Goal: Task Accomplishment & Management: Manage account settings

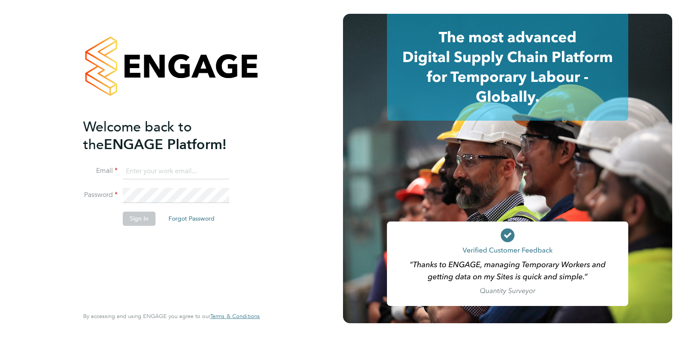
type input "Rufena.Haque@ncclondon.ac.uk"
click at [137, 225] on button "Sign In" at bounding box center [139, 219] width 33 height 14
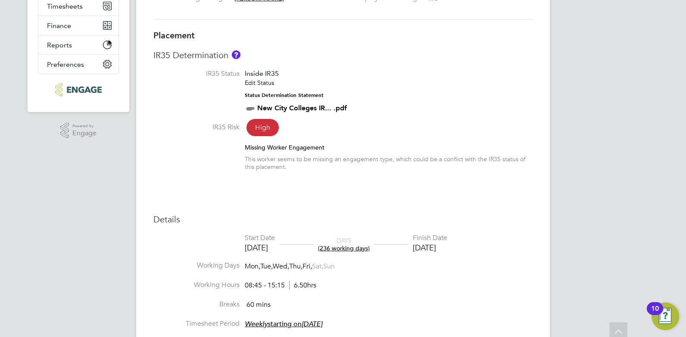
scroll to position [94, 0]
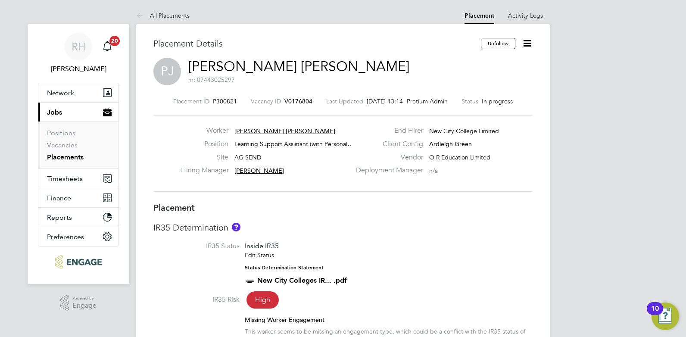
click at [294, 103] on span "V0176804" at bounding box center [298, 101] width 28 height 8
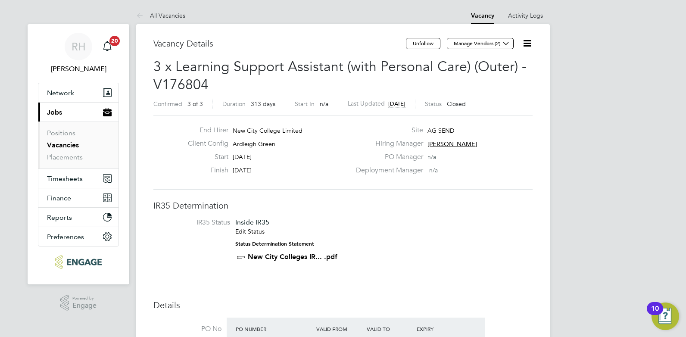
click at [527, 44] on icon at bounding box center [527, 43] width 11 height 11
click at [494, 75] on li "Update Status" at bounding box center [506, 76] width 50 height 12
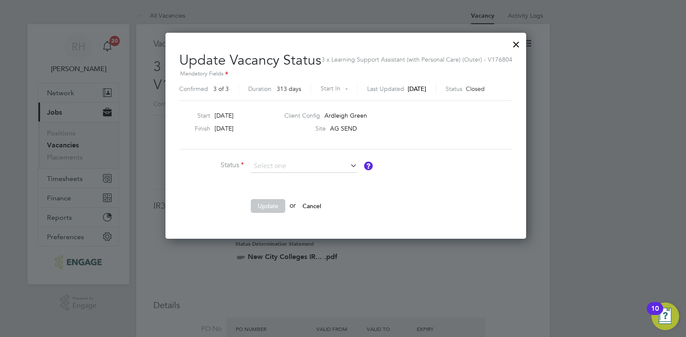
click at [271, 177] on li "Open" at bounding box center [303, 177] width 107 height 11
type input "Open"
click at [266, 206] on button "Update" at bounding box center [268, 206] width 34 height 14
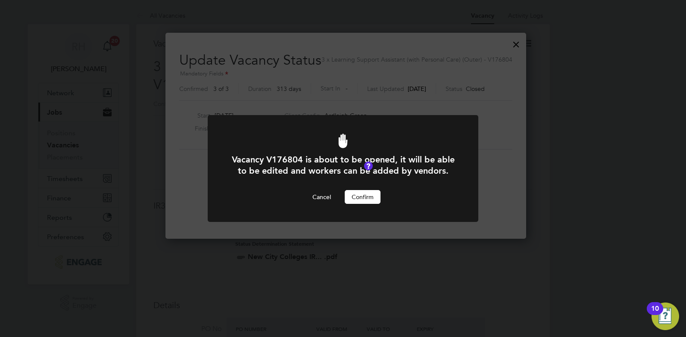
click at [362, 195] on button "Confirm" at bounding box center [363, 197] width 36 height 14
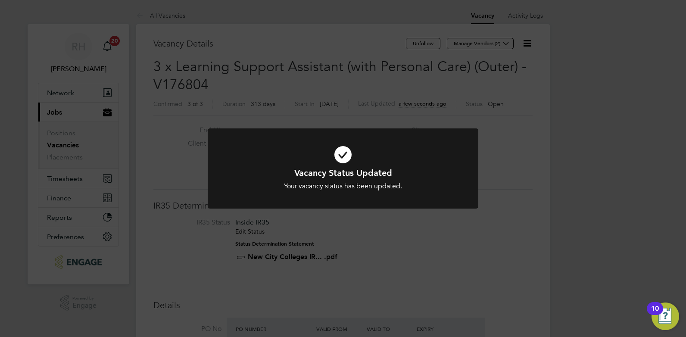
click at [337, 244] on div "Vacancy Status Updated Your vacancy status has been updated. Cancel Okay" at bounding box center [343, 168] width 686 height 337
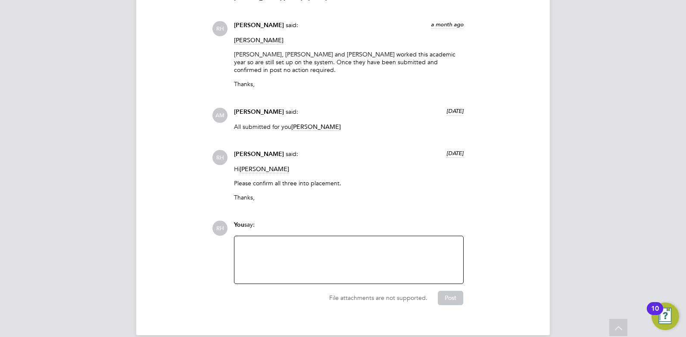
scroll to position [2250, 0]
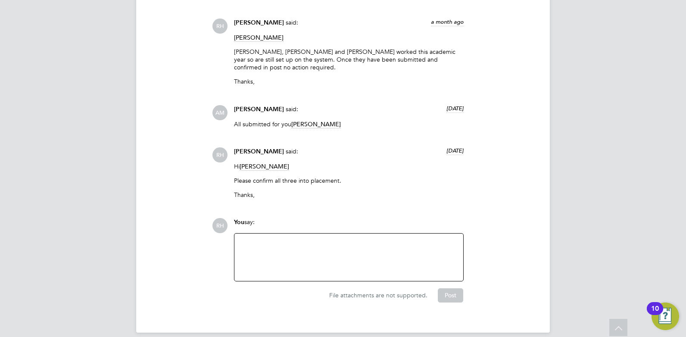
click at [338, 244] on div at bounding box center [349, 257] width 219 height 37
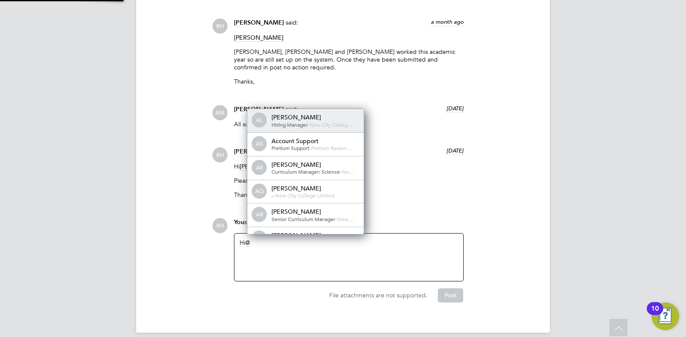
scroll to position [7, 87]
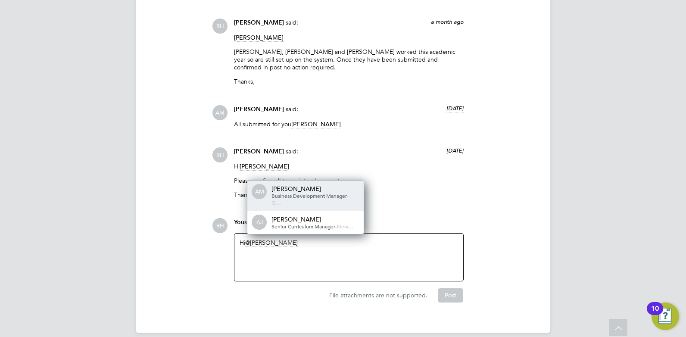
click at [309, 193] on div "Business Development Manager - O…" at bounding box center [315, 199] width 86 height 13
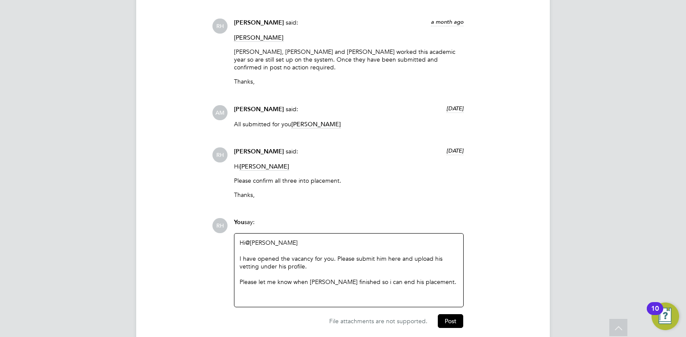
click at [359, 278] on div "Please let me know when [PERSON_NAME] finished so i can end his placement." at bounding box center [349, 282] width 219 height 8
click at [283, 294] on div at bounding box center [349, 298] width 219 height 8
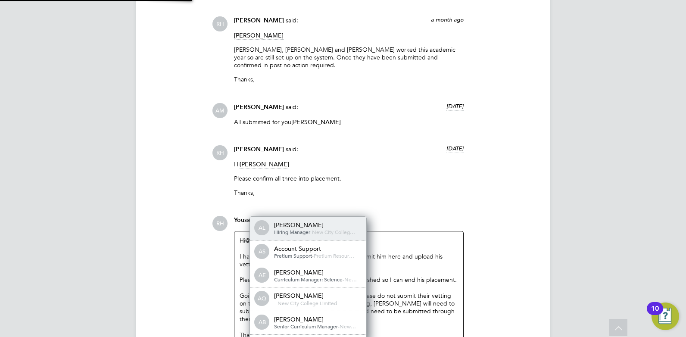
scroll to position [0, 0]
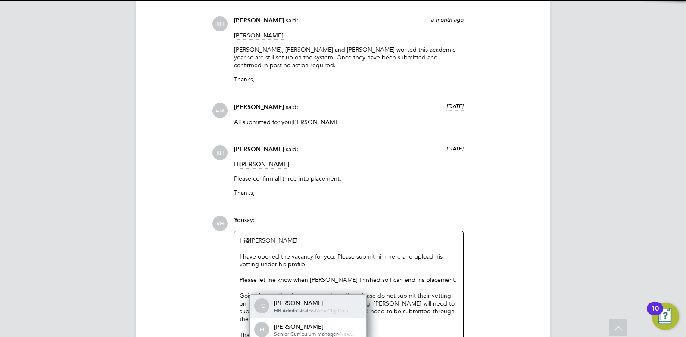
click at [283, 299] on div "[PERSON_NAME]" at bounding box center [317, 303] width 86 height 8
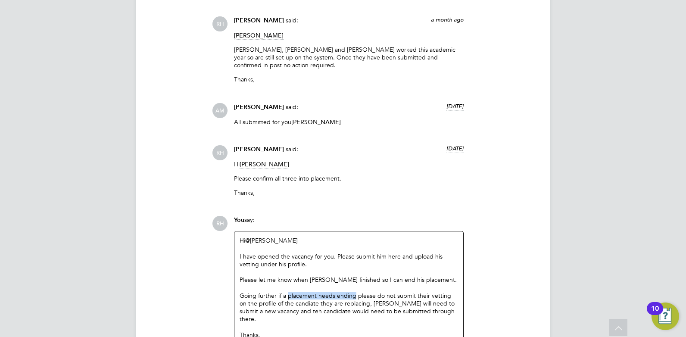
drag, startPoint x: 288, startPoint y: 285, endPoint x: 353, endPoint y: 284, distance: 64.7
click at [353, 292] on div "Going further if a placement needs ending please do not submit their vetting on…" at bounding box center [349, 307] width 219 height 31
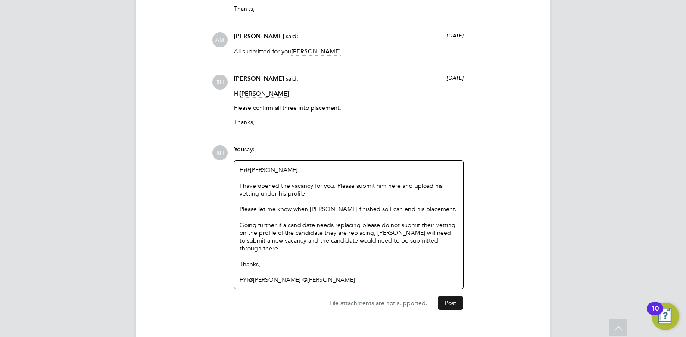
click at [440, 296] on button "Post" at bounding box center [450, 303] width 25 height 14
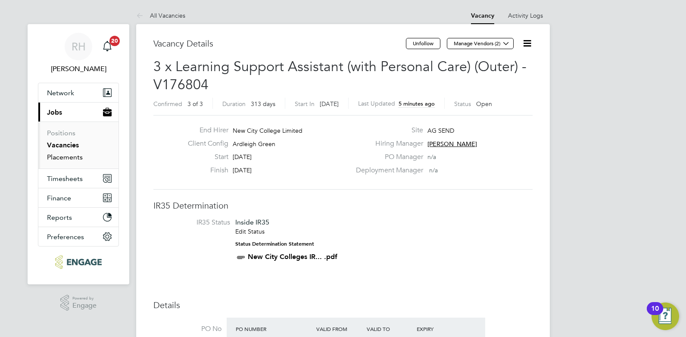
click at [75, 156] on link "Placements" at bounding box center [65, 157] width 36 height 8
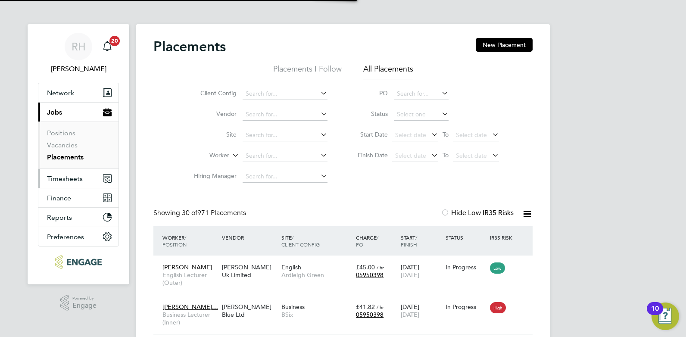
scroll to position [25, 75]
click at [65, 150] on li "Vacancies" at bounding box center [79, 147] width 65 height 12
click at [64, 144] on link "Vacancies" at bounding box center [62, 145] width 31 height 8
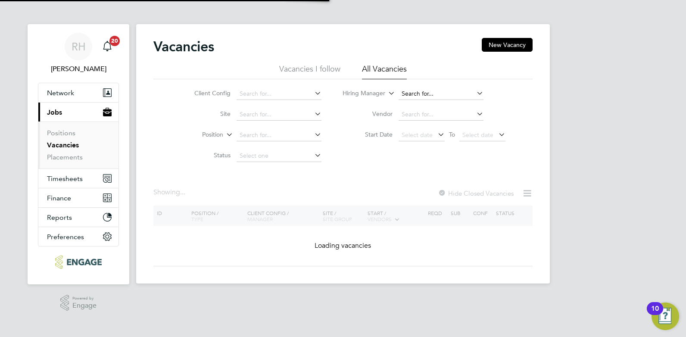
click at [438, 97] on input at bounding box center [441, 94] width 85 height 12
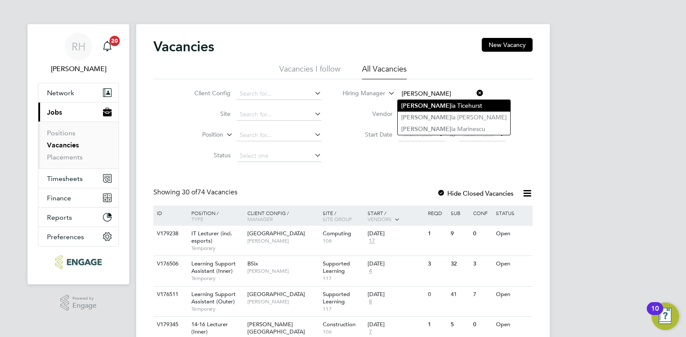
click at [426, 103] on li "[PERSON_NAME] ia [PERSON_NAME]" at bounding box center [454, 106] width 112 height 12
type input "[PERSON_NAME]"
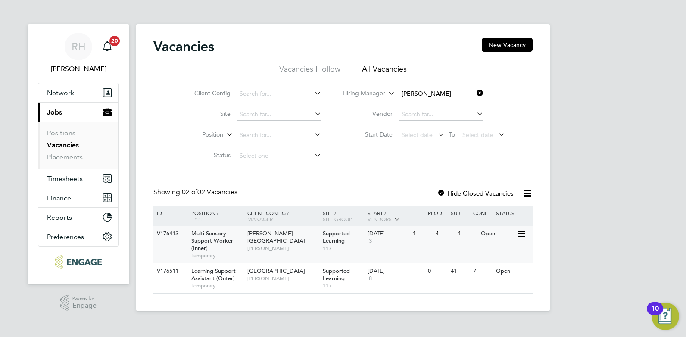
click at [205, 233] on span "Multi-Sensory Support Worker (Inner)" at bounding box center [212, 241] width 42 height 22
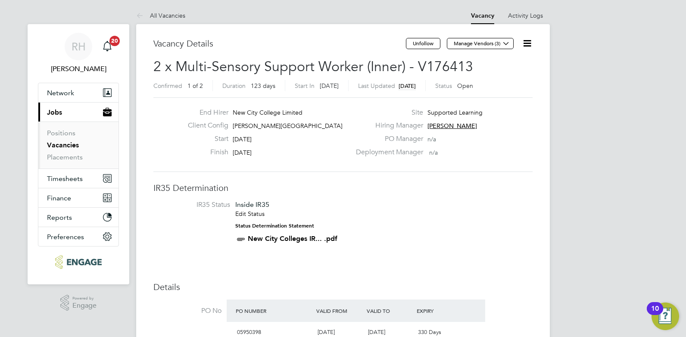
click at [526, 44] on icon at bounding box center [527, 43] width 11 height 11
click at [497, 151] on div "Deployment Manager n/a" at bounding box center [443, 154] width 185 height 13
click at [504, 44] on icon at bounding box center [506, 43] width 6 height 6
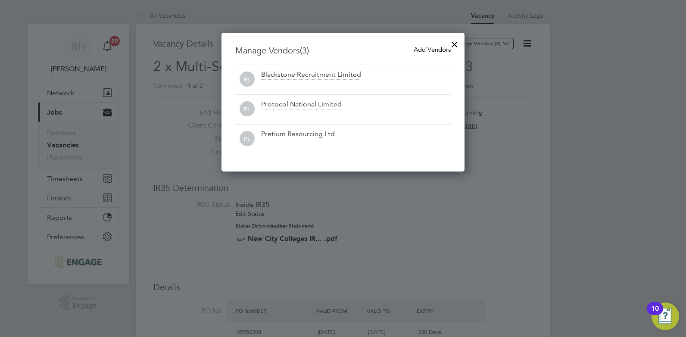
click at [414, 50] on span "Add Vendors" at bounding box center [432, 49] width 37 height 8
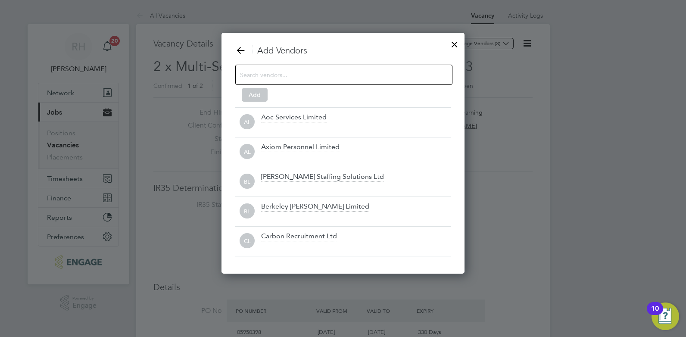
click at [309, 76] on input at bounding box center [337, 74] width 194 height 11
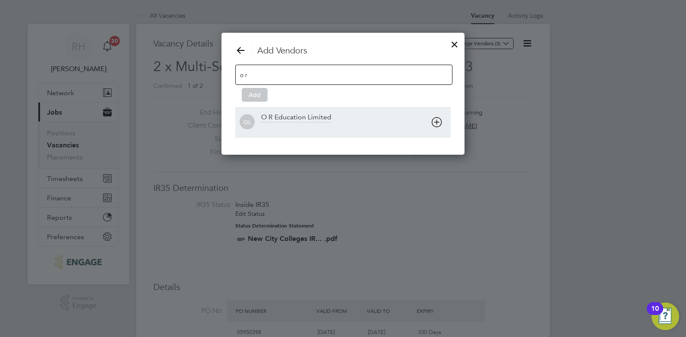
type input "o r"
click at [290, 119] on div "O R Education Limited" at bounding box center [296, 117] width 70 height 9
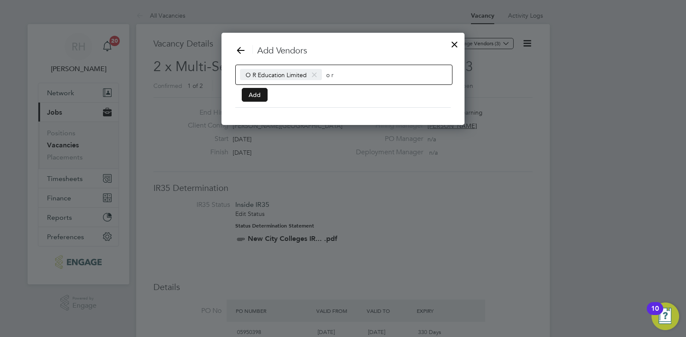
click at [259, 95] on button "Add" at bounding box center [255, 95] width 26 height 14
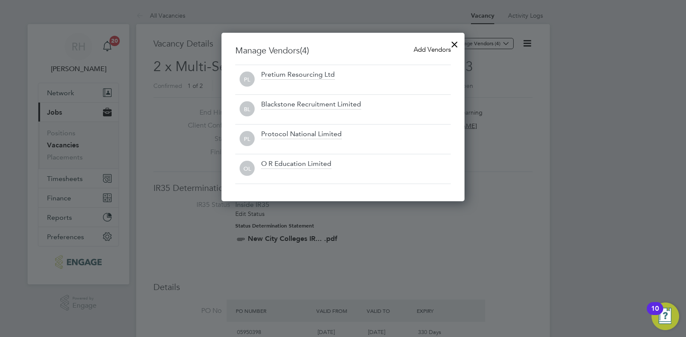
click at [450, 44] on div at bounding box center [455, 42] width 16 height 16
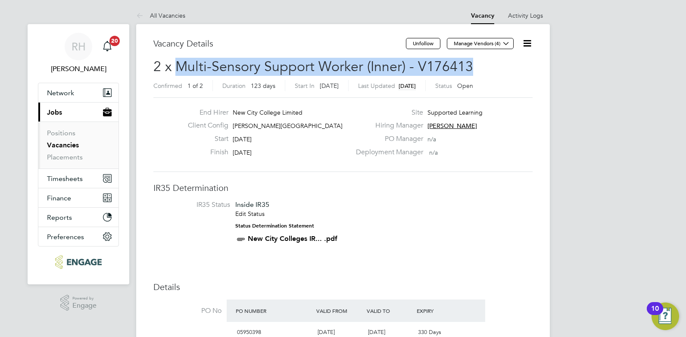
drag, startPoint x: 481, startPoint y: 69, endPoint x: 176, endPoint y: 63, distance: 305.6
click at [176, 63] on h2 "2 x Multi-Sensory Support Worker (Inner) - V176413 Confirmed 1 of 2 Duration 12…" at bounding box center [342, 76] width 379 height 36
copy span "Multi-Sensory Support Worker (Inner) - V176413"
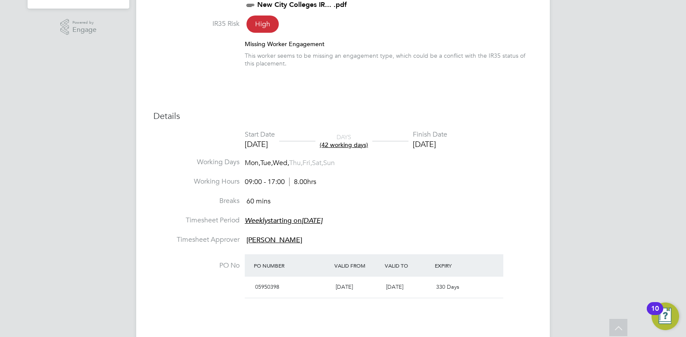
scroll to position [388, 0]
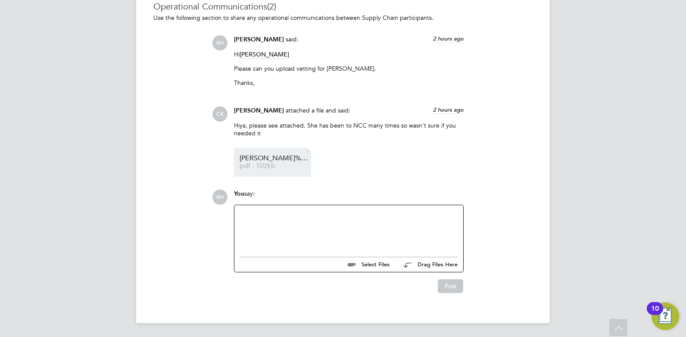
click at [269, 164] on span "pdf - 102kb" at bounding box center [274, 166] width 69 height 6
click at [309, 217] on div at bounding box center [349, 228] width 219 height 37
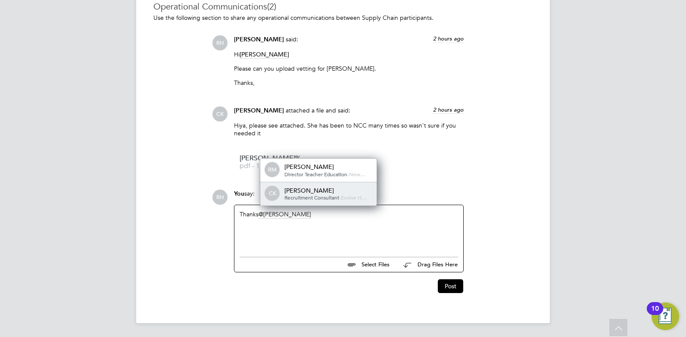
click at [318, 197] on span "Recruitment Consultant" at bounding box center [311, 197] width 55 height 7
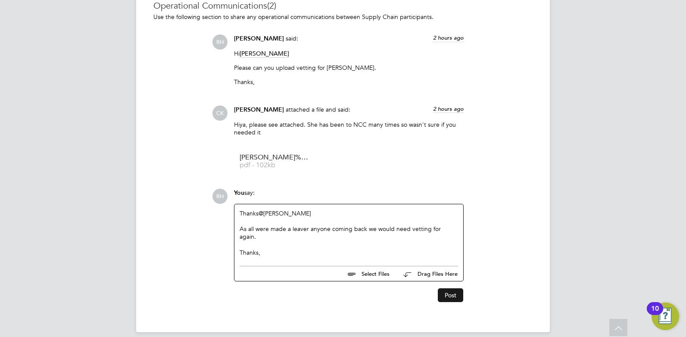
click at [449, 288] on button "Post" at bounding box center [450, 295] width 25 height 14
